Goal: Find contact information: Find contact information

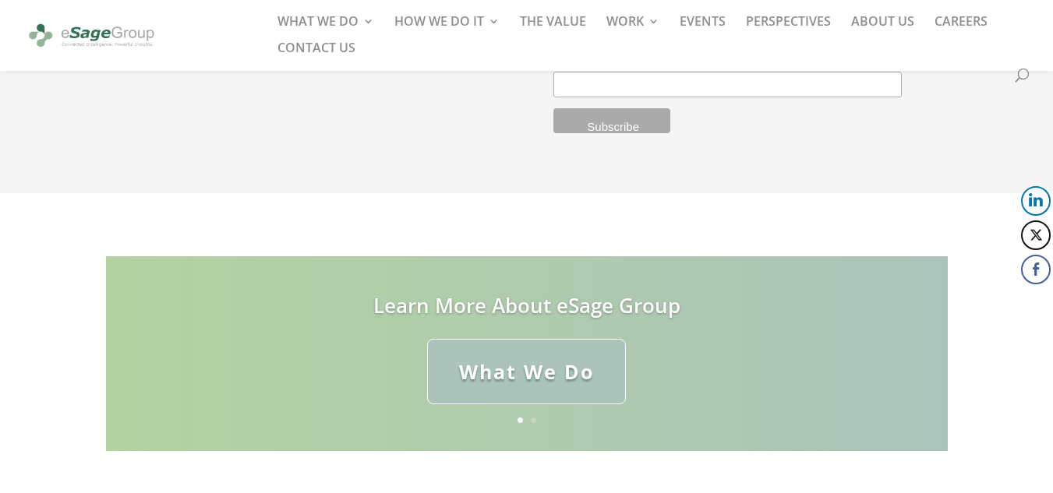
scroll to position [4508, 0]
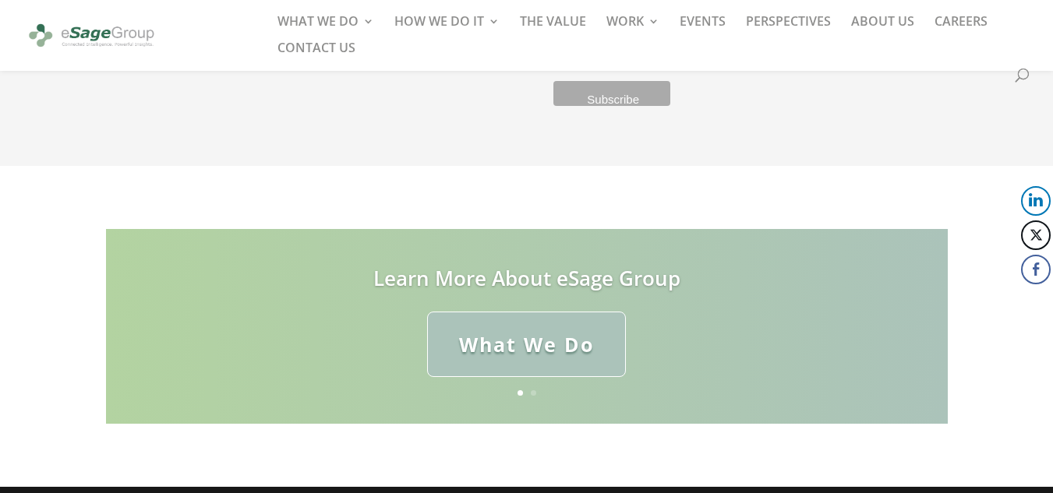
click at [225, 166] on div "Learn More About eSage Group What We Do Let's Talk About Your Data Contact Us P…" at bounding box center [526, 327] width 1053 height 322
click at [333, 45] on link "CONTACT US" at bounding box center [316, 55] width 78 height 26
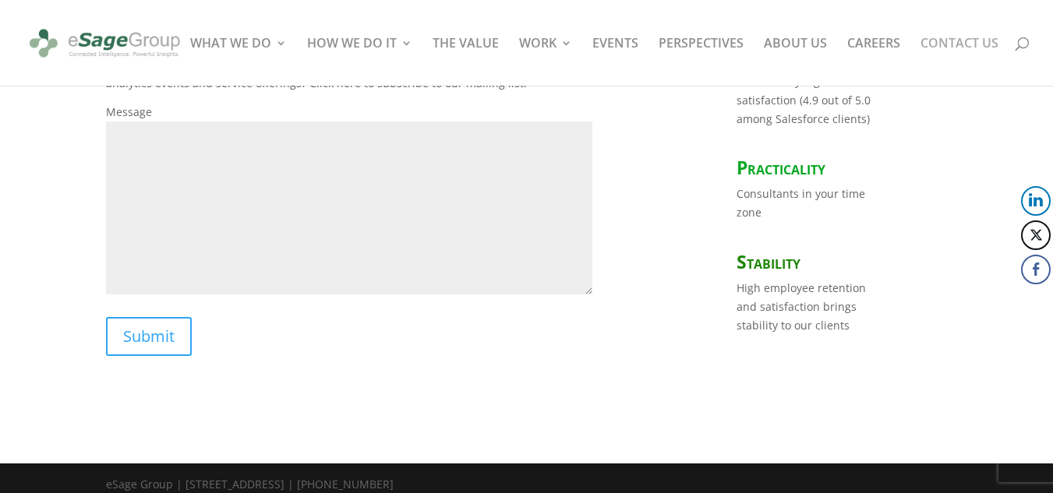
scroll to position [689, 0]
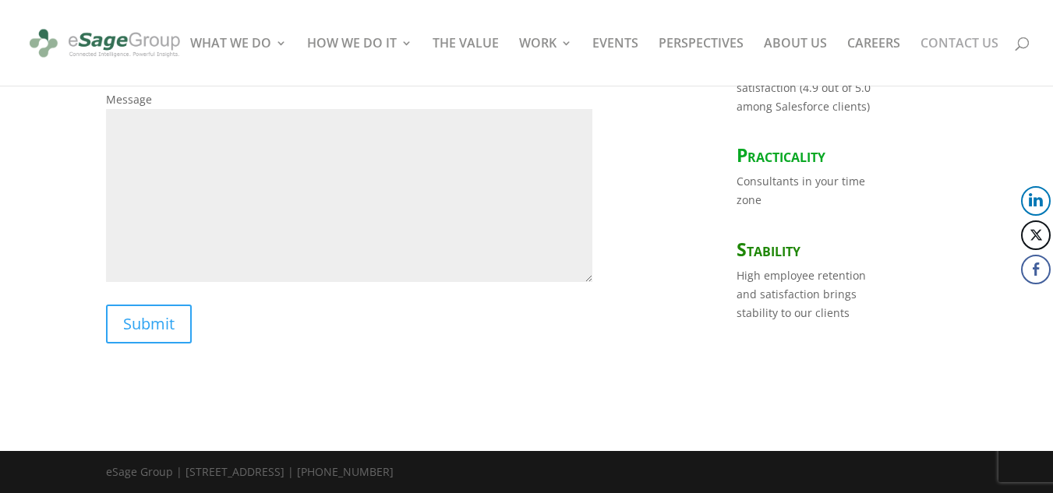
drag, startPoint x: 530, startPoint y: 471, endPoint x: 451, endPoint y: 471, distance: 78.7
click at [451, 471] on div "eSage Group | [STREET_ADDRESS] | [PHONE_NUMBER]" at bounding box center [527, 476] width 842 height 26
copy div "[PHONE_NUMBER]"
